Goal: Information Seeking & Learning: Learn about a topic

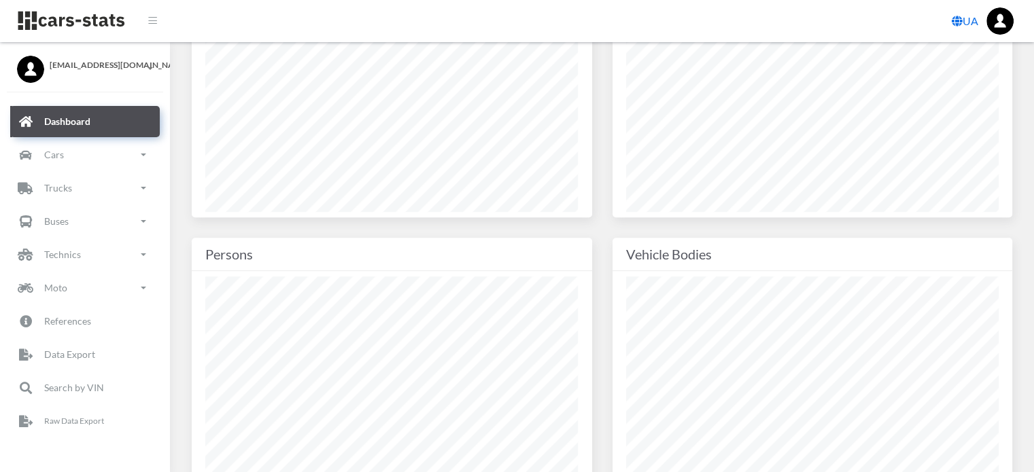
scroll to position [612, 0]
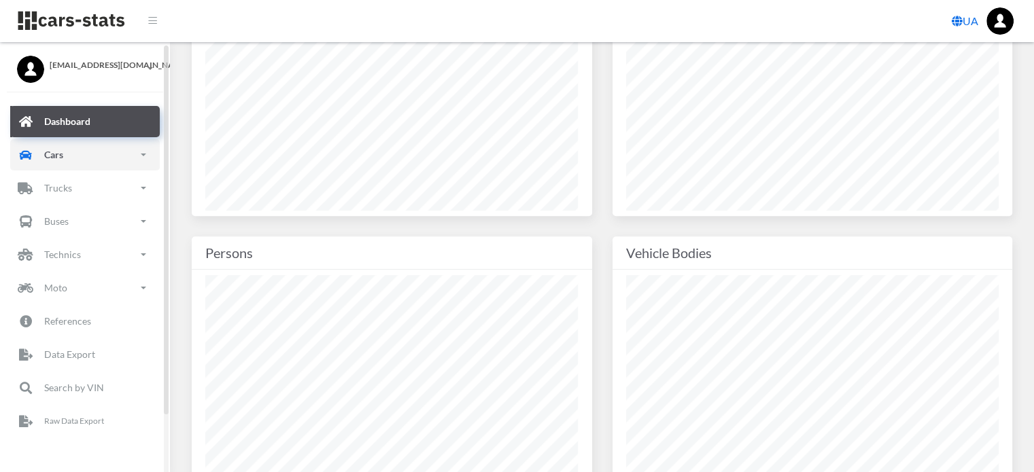
click at [84, 162] on link "Cars" at bounding box center [85, 154] width 150 height 31
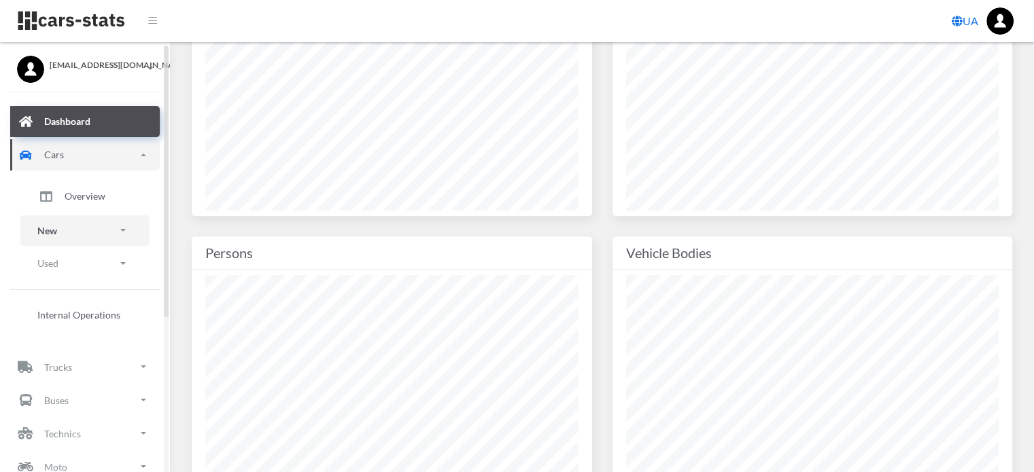
click at [77, 239] on link "New" at bounding box center [84, 230] width 129 height 31
click at [85, 269] on span "Brands" at bounding box center [80, 269] width 30 height 14
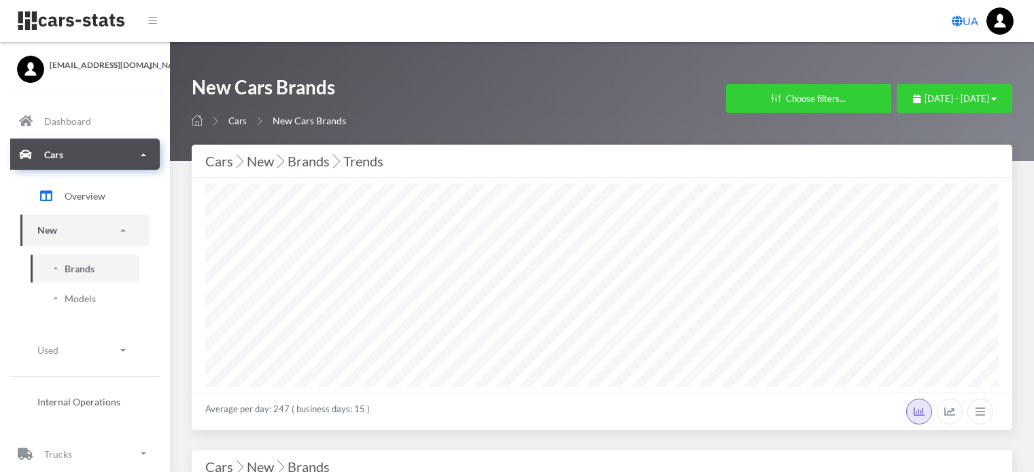
select select "25"
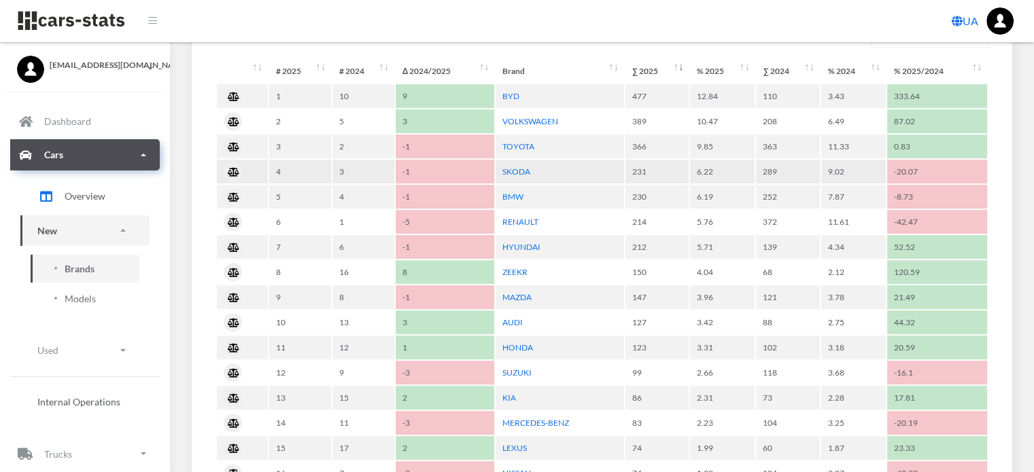
scroll to position [680, 0]
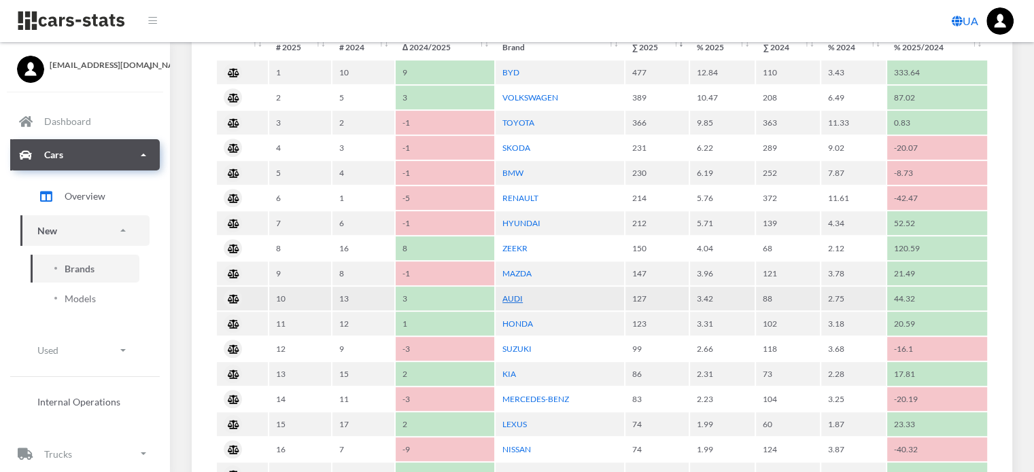
click at [513, 296] on link "AUDI" at bounding box center [512, 299] width 20 height 10
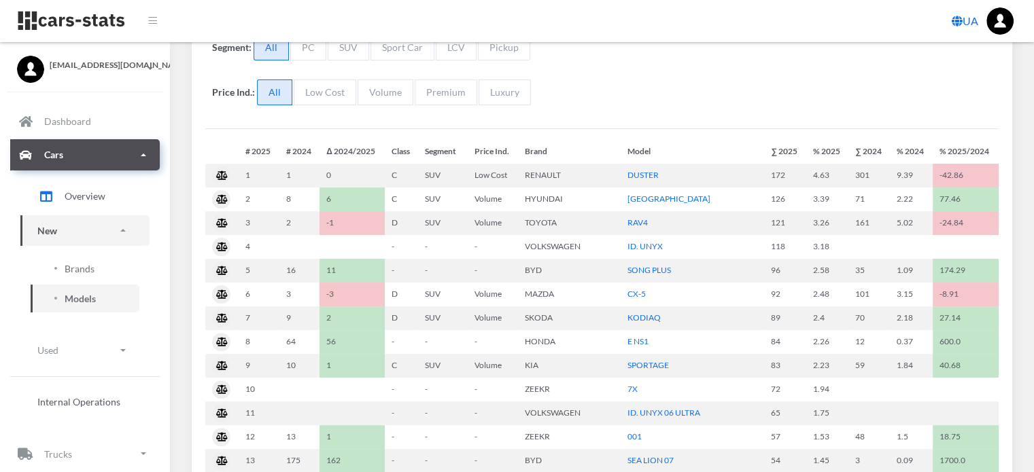
select select "25"
select select "AUDI"
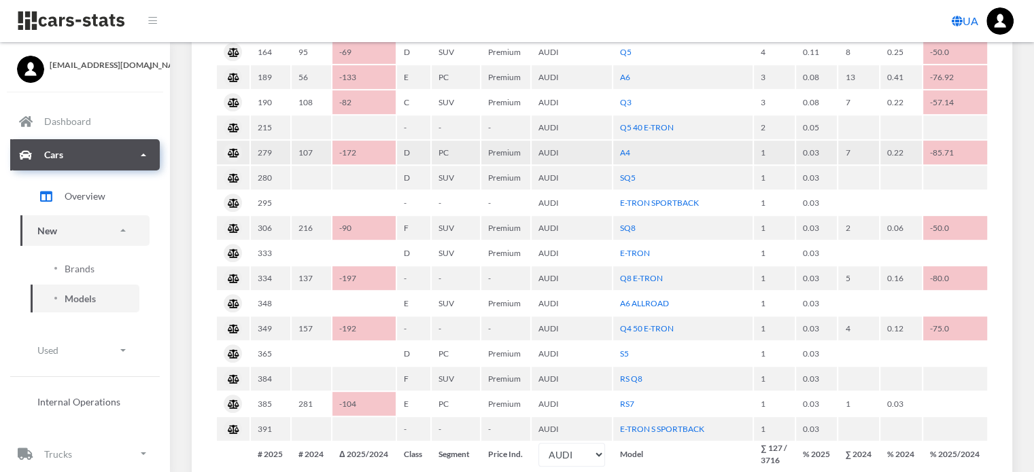
scroll to position [680, 0]
